Goal: Task Accomplishment & Management: Complete application form

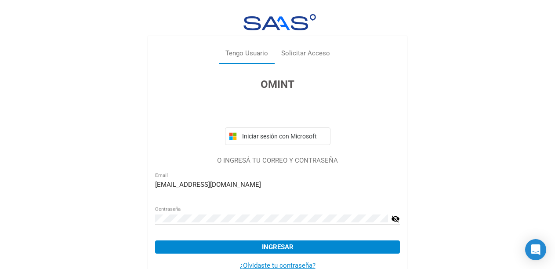
scroll to position [25, 0]
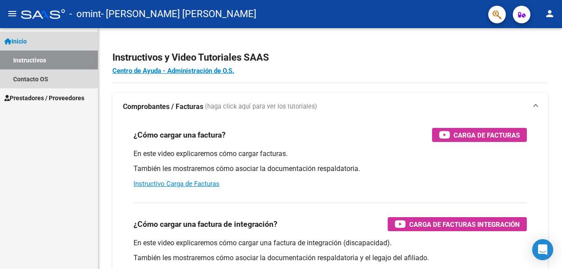
click at [50, 38] on link "Inicio" at bounding box center [49, 41] width 98 height 19
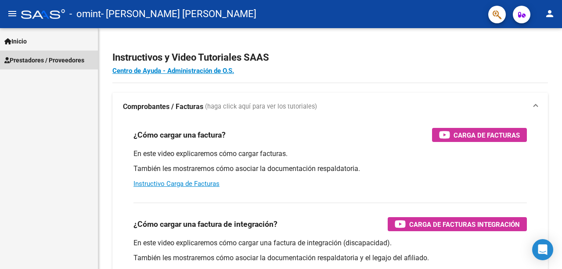
click at [40, 60] on span "Prestadores / Proveedores" at bounding box center [44, 60] width 80 height 10
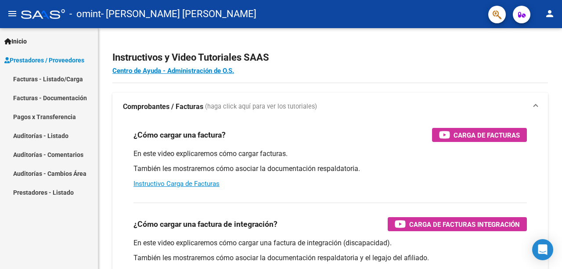
click at [42, 78] on link "Facturas - Listado/Carga" at bounding box center [49, 78] width 98 height 19
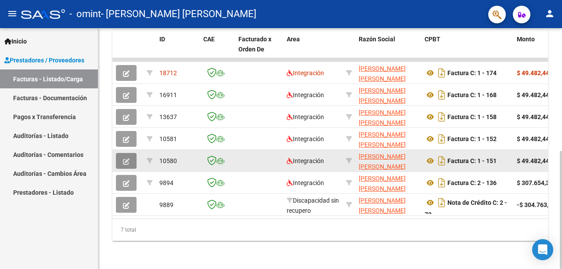
click at [127, 158] on icon "button" at bounding box center [126, 161] width 7 height 7
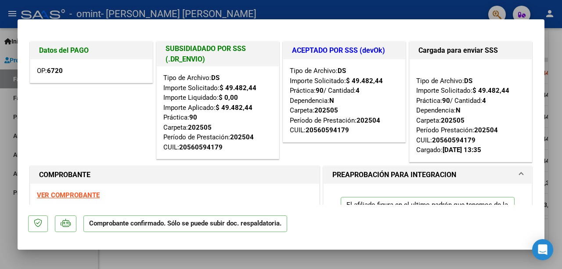
click at [420, 13] on div at bounding box center [281, 134] width 562 height 269
type input "$ 0,00"
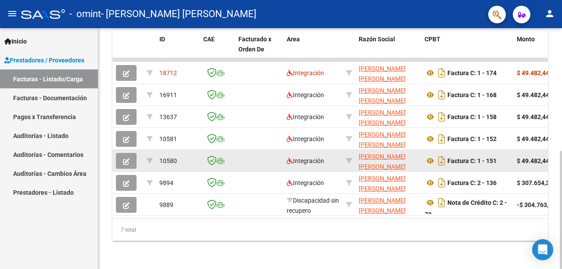
click at [120, 156] on button "button" at bounding box center [126, 161] width 21 height 16
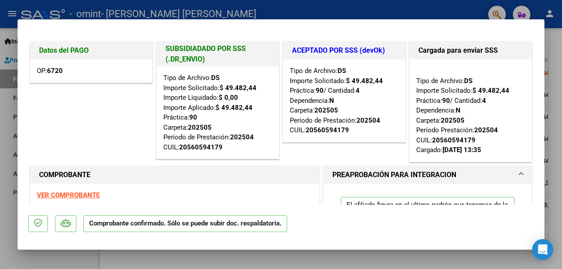
click at [315, 7] on div at bounding box center [281, 134] width 562 height 269
type input "$ 0,00"
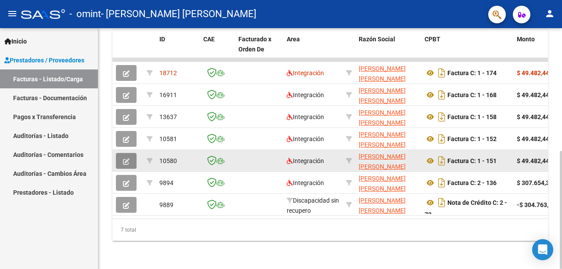
click at [130, 153] on button "button" at bounding box center [126, 161] width 21 height 16
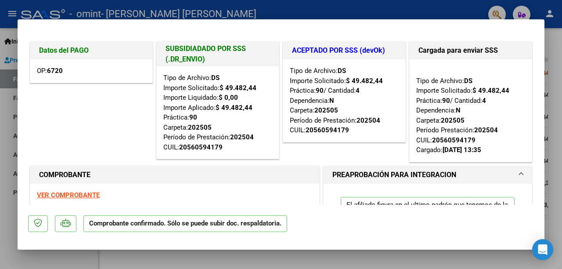
click at [385, 5] on div at bounding box center [281, 134] width 562 height 269
type input "$ 0,00"
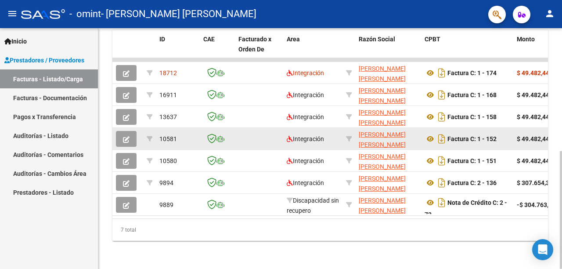
click at [125, 136] on icon "button" at bounding box center [126, 139] width 7 height 7
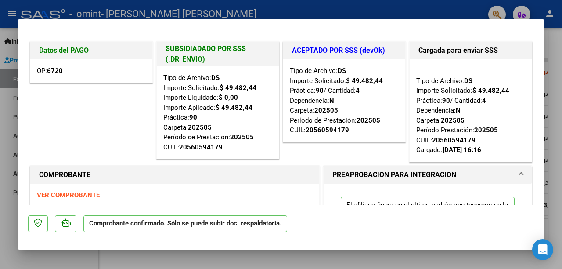
click at [426, 9] on div at bounding box center [281, 134] width 562 height 269
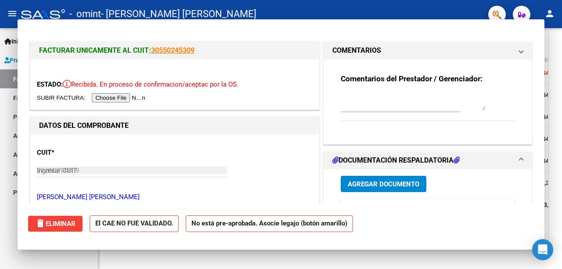
type input "$ 0,00"
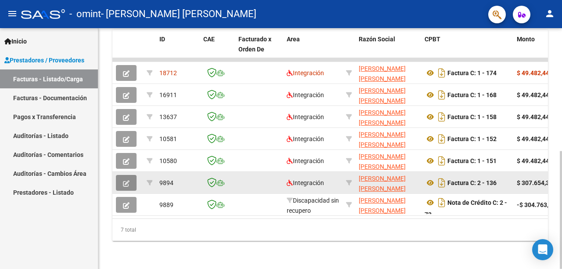
click at [126, 181] on button "button" at bounding box center [126, 183] width 21 height 16
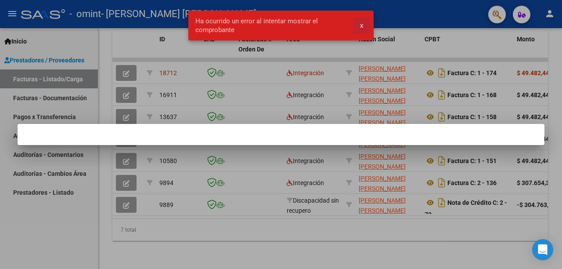
click at [362, 26] on span "x" at bounding box center [361, 26] width 3 height 8
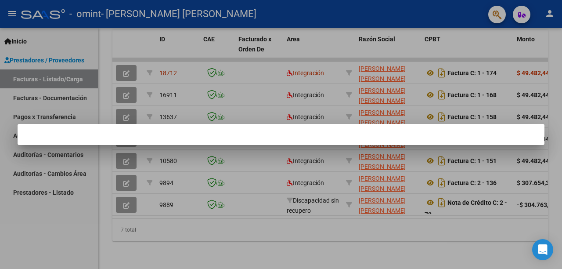
click at [130, 174] on div at bounding box center [281, 134] width 562 height 269
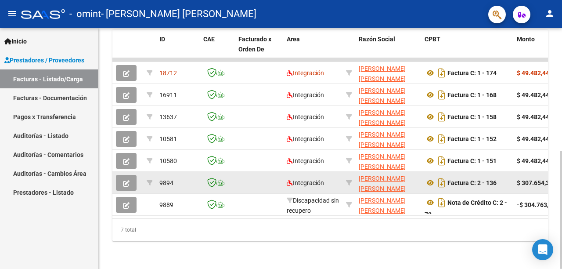
click at [125, 175] on button "button" at bounding box center [126, 183] width 21 height 16
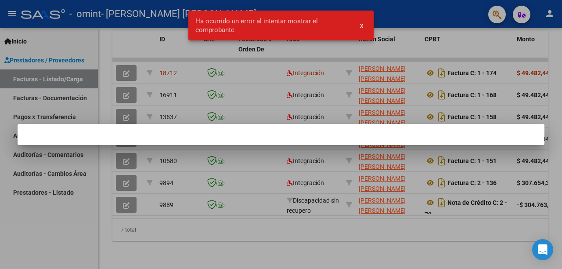
click at [389, 22] on div at bounding box center [281, 134] width 562 height 269
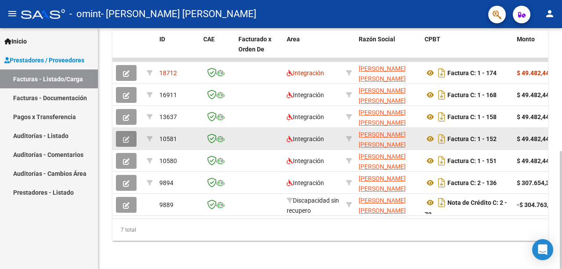
click at [125, 136] on icon "button" at bounding box center [126, 139] width 7 height 7
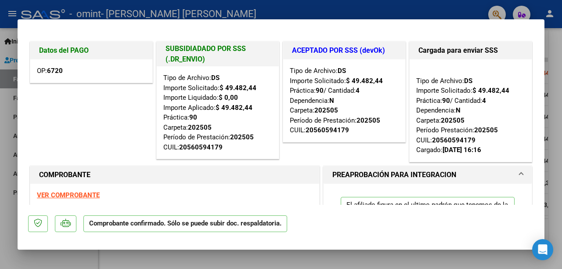
click at [314, 8] on div at bounding box center [281, 134] width 562 height 269
type input "$ 0,00"
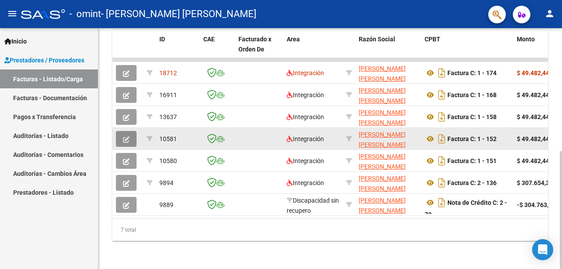
click at [130, 131] on button "button" at bounding box center [126, 139] width 21 height 16
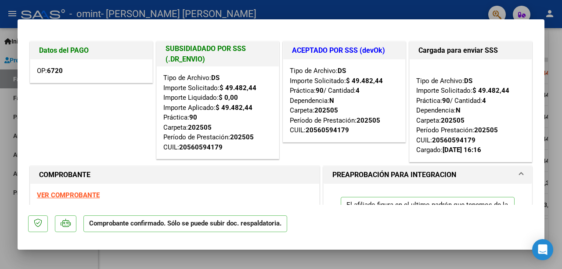
click at [307, 8] on div at bounding box center [281, 134] width 562 height 269
type input "$ 0,00"
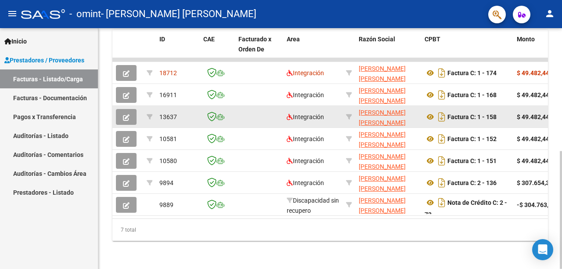
click at [135, 109] on button "button" at bounding box center [126, 117] width 21 height 16
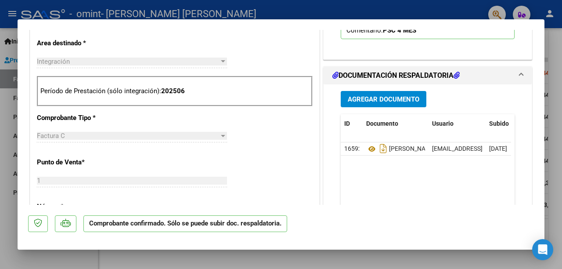
scroll to position [264, 0]
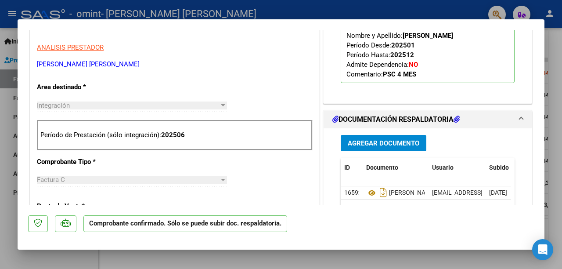
click at [300, 12] on div at bounding box center [281, 134] width 562 height 269
type input "$ 0,00"
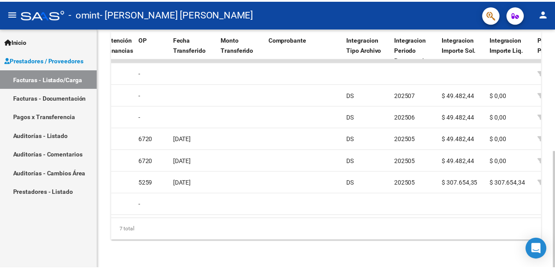
scroll to position [0, 334]
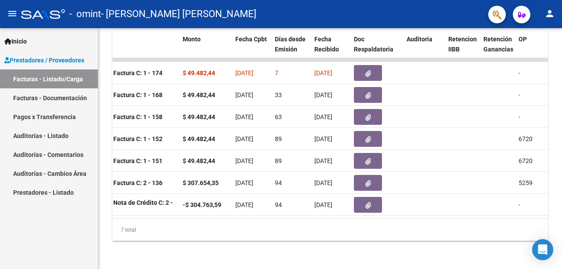
click at [552, 8] on button "person" at bounding box center [550, 14] width 18 height 18
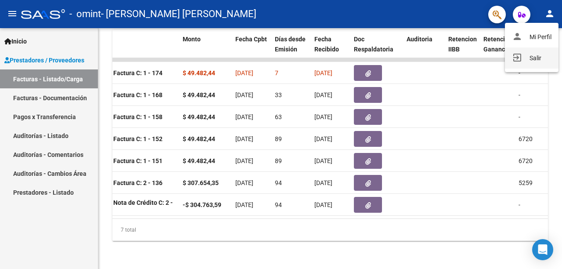
click at [532, 59] on button "exit_to_app Salir" at bounding box center [532, 57] width 54 height 21
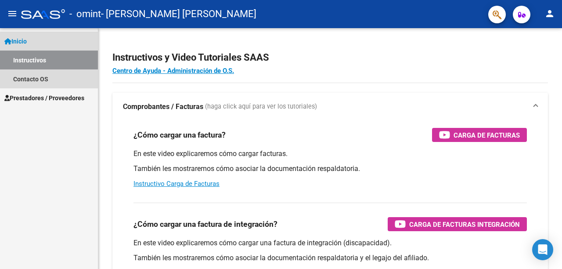
click at [32, 44] on link "Inicio" at bounding box center [49, 41] width 98 height 19
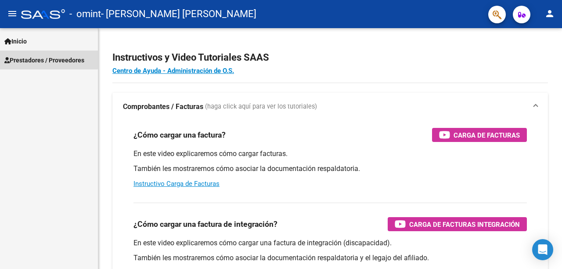
click at [36, 56] on span "Prestadores / Proveedores" at bounding box center [44, 60] width 80 height 10
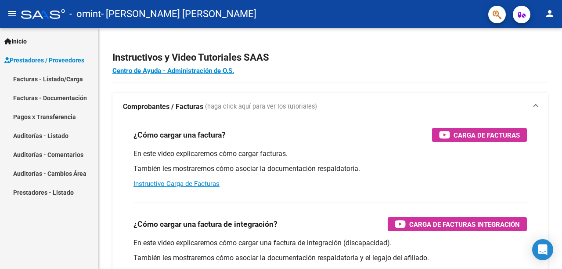
click at [49, 83] on link "Facturas - Listado/Carga" at bounding box center [49, 78] width 98 height 19
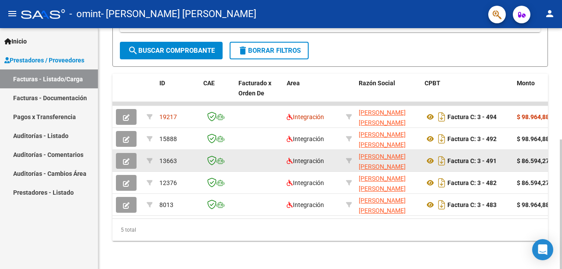
click at [128, 158] on icon "button" at bounding box center [126, 161] width 7 height 7
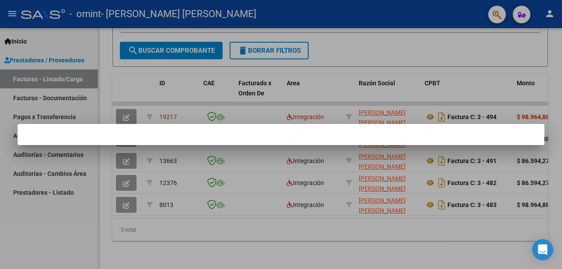
click at [195, 92] on div at bounding box center [281, 134] width 562 height 269
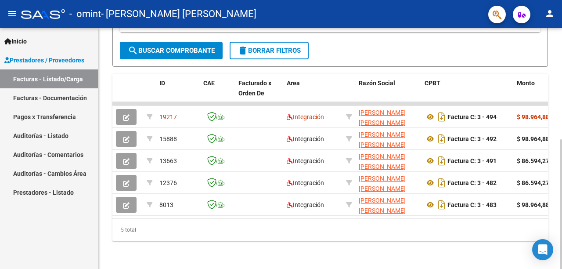
click at [112, 155] on div "Video tutorial PRESTADORES -> Listado de CPBTs Emitidos por Prestadores / Prove…" at bounding box center [330, 49] width 464 height 440
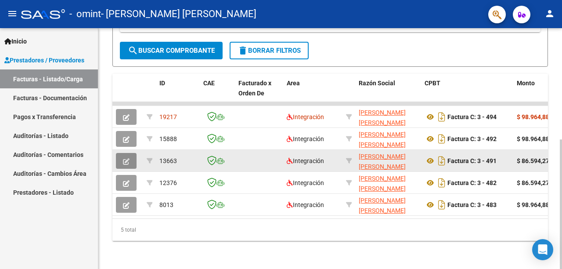
click at [134, 153] on button "button" at bounding box center [126, 161] width 21 height 16
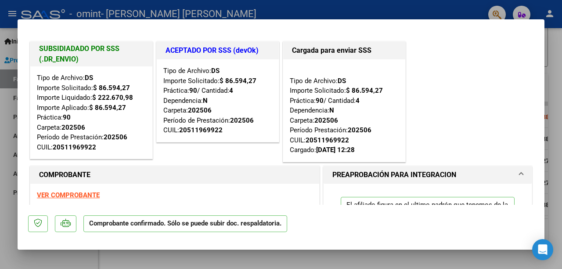
click at [199, 12] on div at bounding box center [281, 134] width 562 height 269
type input "$ 0,00"
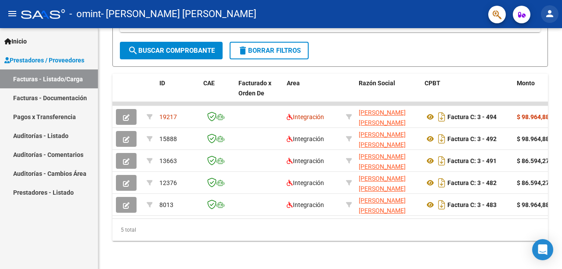
click at [554, 16] on button "person" at bounding box center [550, 14] width 18 height 18
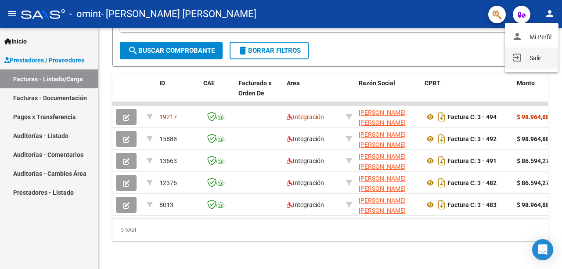
click at [532, 62] on button "exit_to_app Salir" at bounding box center [532, 57] width 54 height 21
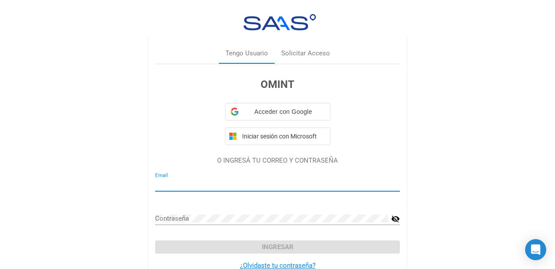
type input "[EMAIL_ADDRESS][DOMAIN_NAME]"
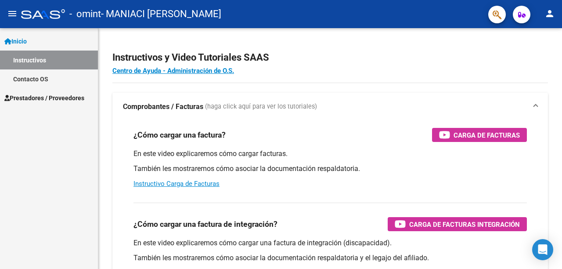
click at [41, 39] on link "Inicio" at bounding box center [49, 41] width 98 height 19
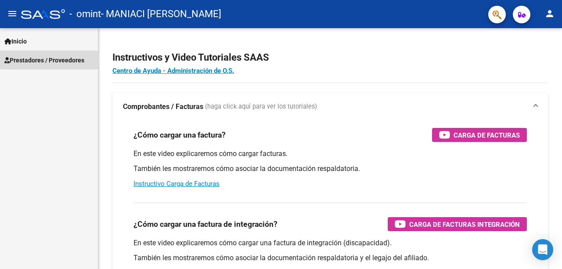
click at [42, 59] on span "Prestadores / Proveedores" at bounding box center [44, 60] width 80 height 10
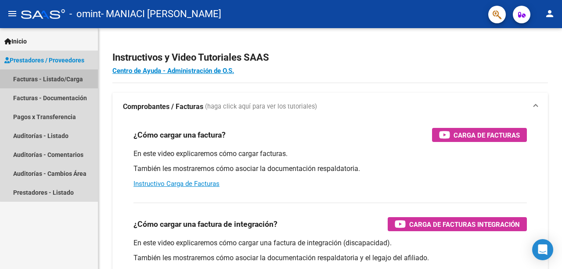
click at [58, 82] on link "Facturas - Listado/Carga" at bounding box center [49, 78] width 98 height 19
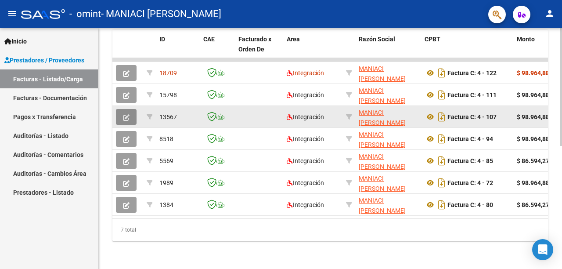
click at [121, 109] on button "button" at bounding box center [126, 117] width 21 height 16
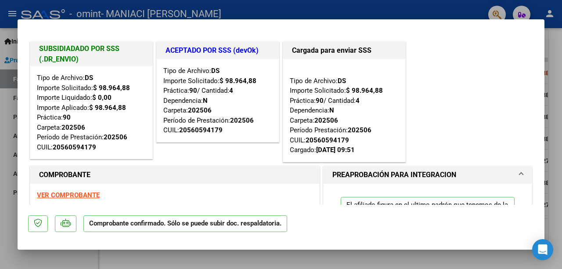
click at [256, 7] on div at bounding box center [281, 134] width 562 height 269
type input "$ 0,00"
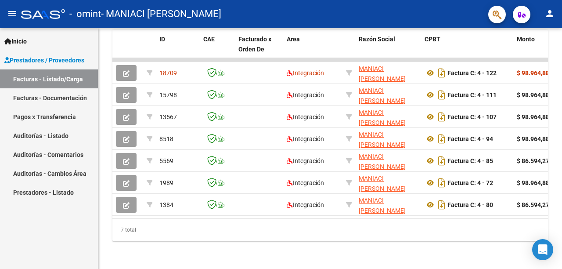
click at [547, 9] on mat-icon "person" at bounding box center [550, 13] width 11 height 11
click at [526, 55] on button "exit_to_app Salir" at bounding box center [532, 57] width 54 height 21
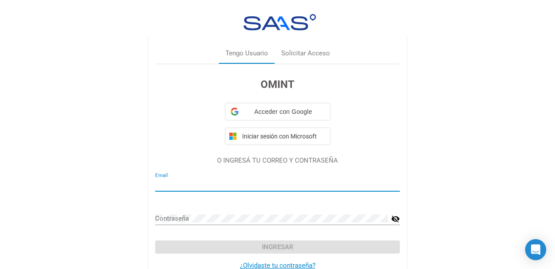
type input "cmedrehab@gmail.com"
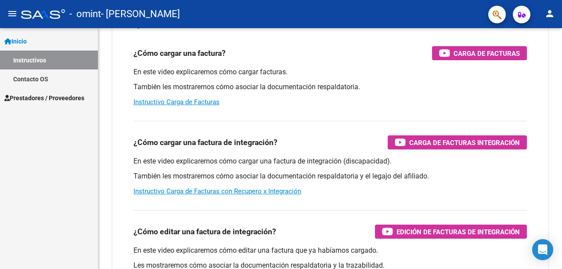
scroll to position [88, 0]
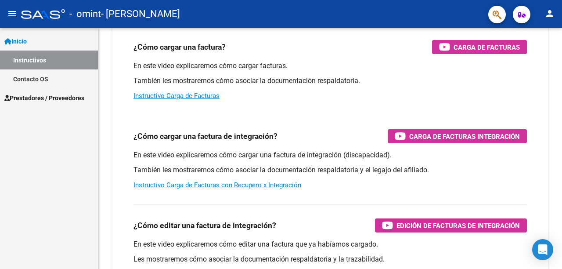
click at [31, 40] on link "Inicio" at bounding box center [49, 41] width 98 height 19
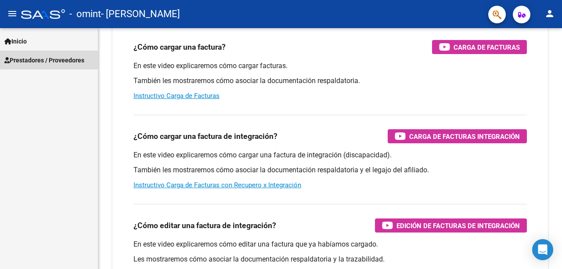
click at [32, 59] on span "Prestadores / Proveedores" at bounding box center [44, 60] width 80 height 10
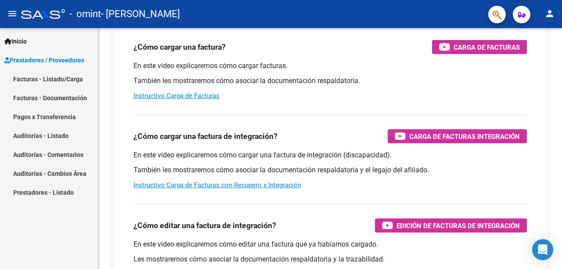
click at [28, 78] on link "Facturas - Listado/Carga" at bounding box center [49, 78] width 98 height 19
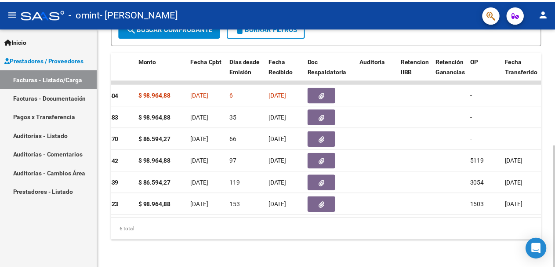
scroll to position [0, 118]
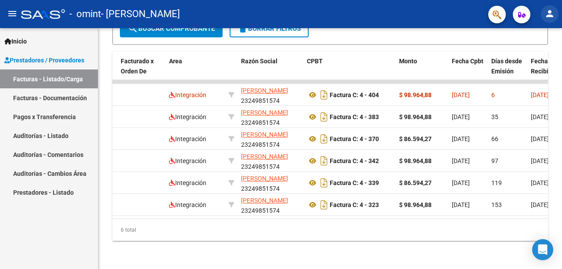
click at [554, 12] on mat-icon "person" at bounding box center [550, 13] width 11 height 11
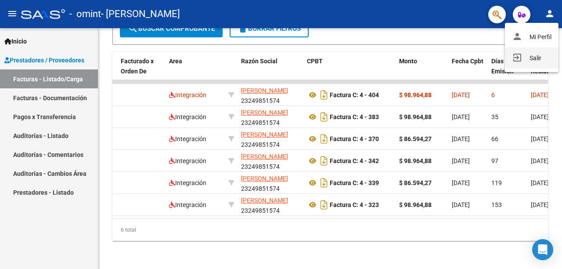
click at [537, 57] on button "exit_to_app Salir" at bounding box center [532, 57] width 54 height 21
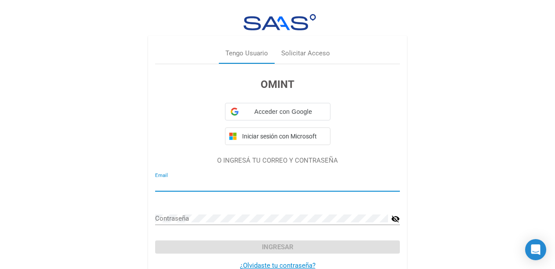
type input "megarciaweyermann@gmail.com"
